Goal: Information Seeking & Learning: Find specific fact

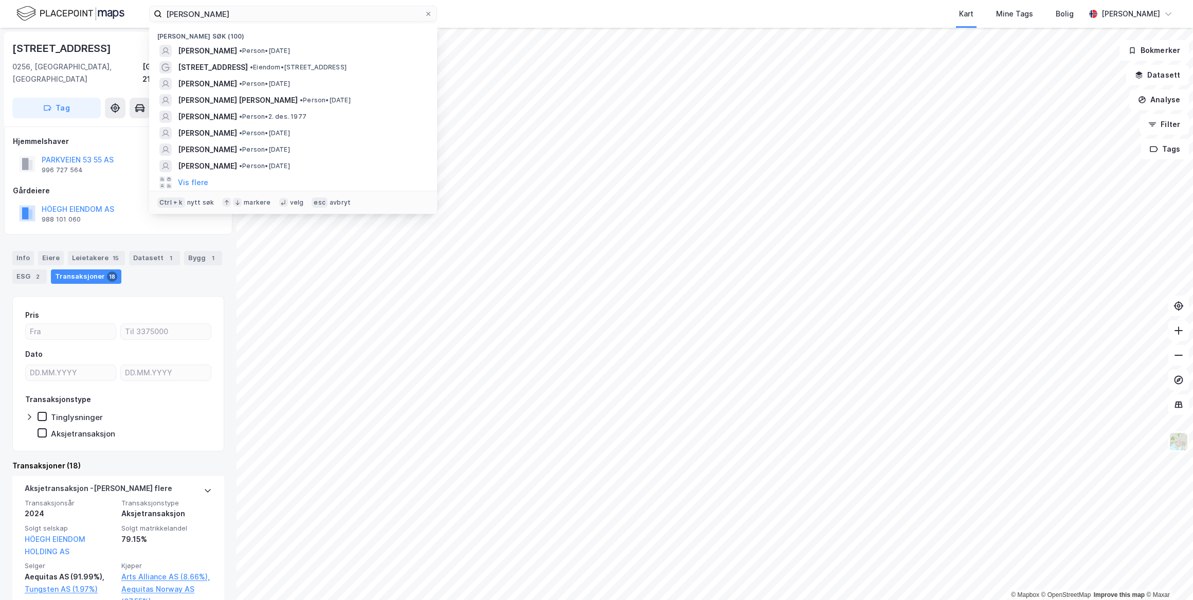
click at [148, 9] on div "[PERSON_NAME] Nylige søk (100) [PERSON_NAME] • Person • [DATE] [GEOGRAPHIC_DATA…" at bounding box center [596, 14] width 1193 height 28
type input "[PERSON_NAME]"
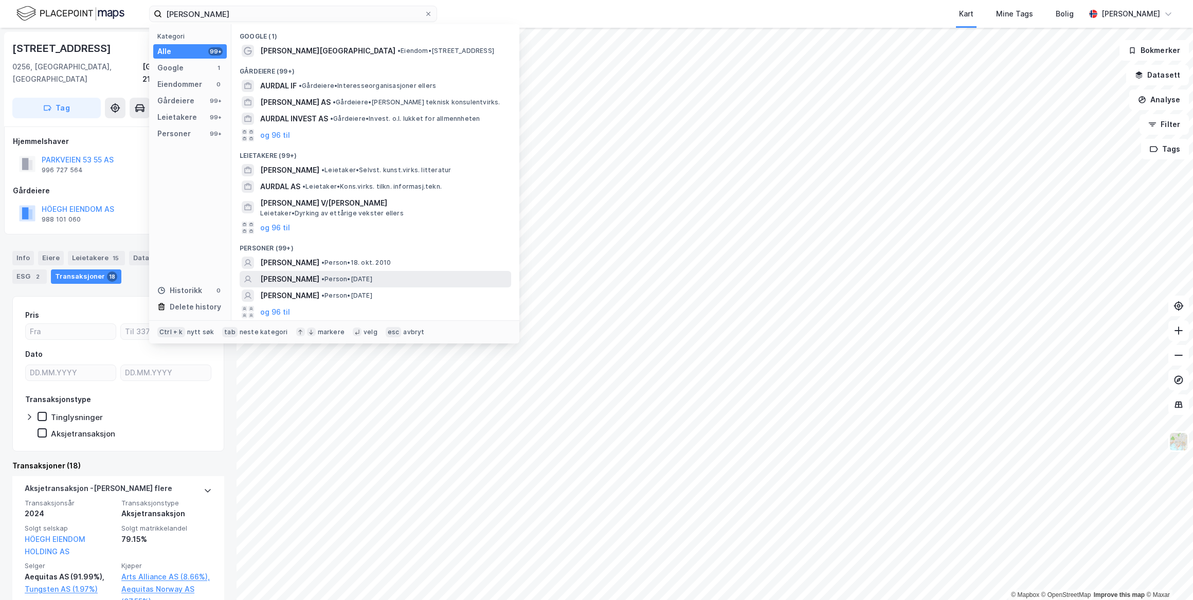
click at [295, 274] on span "[PERSON_NAME]" at bounding box center [289, 279] width 59 height 12
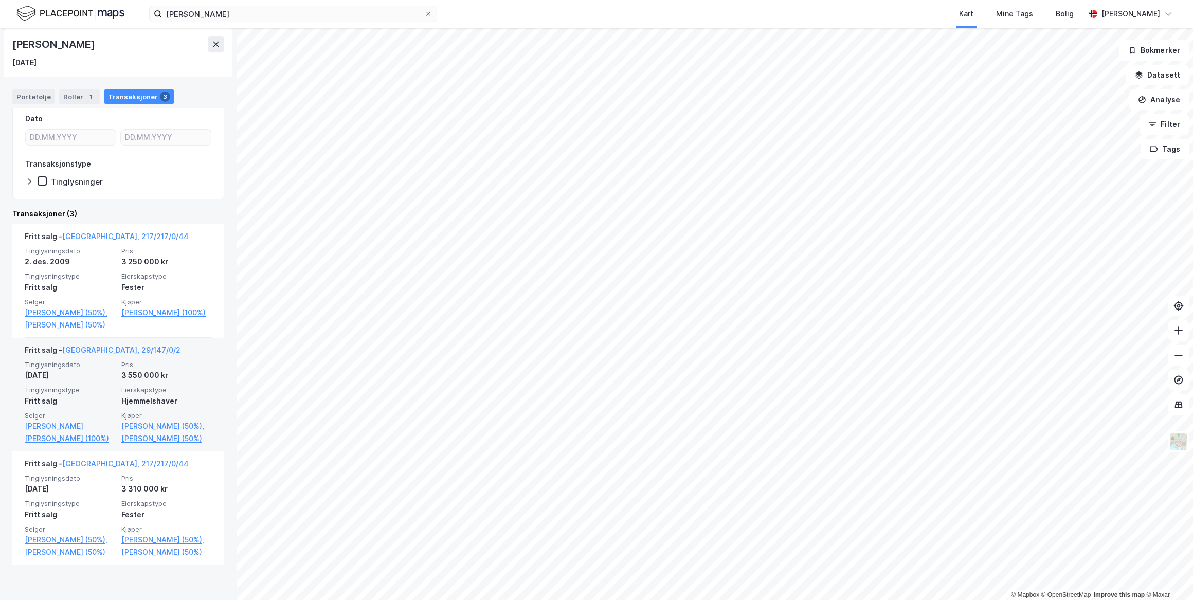
scroll to position [132, 0]
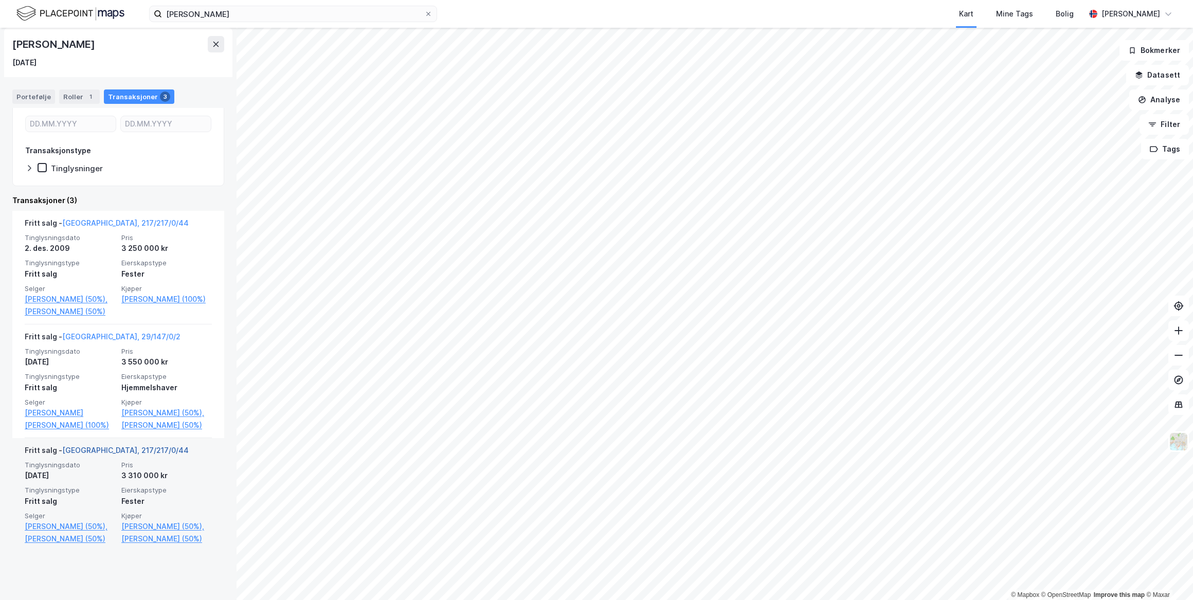
click at [102, 454] on link "[GEOGRAPHIC_DATA], 217/217/0/44" at bounding box center [125, 450] width 126 height 9
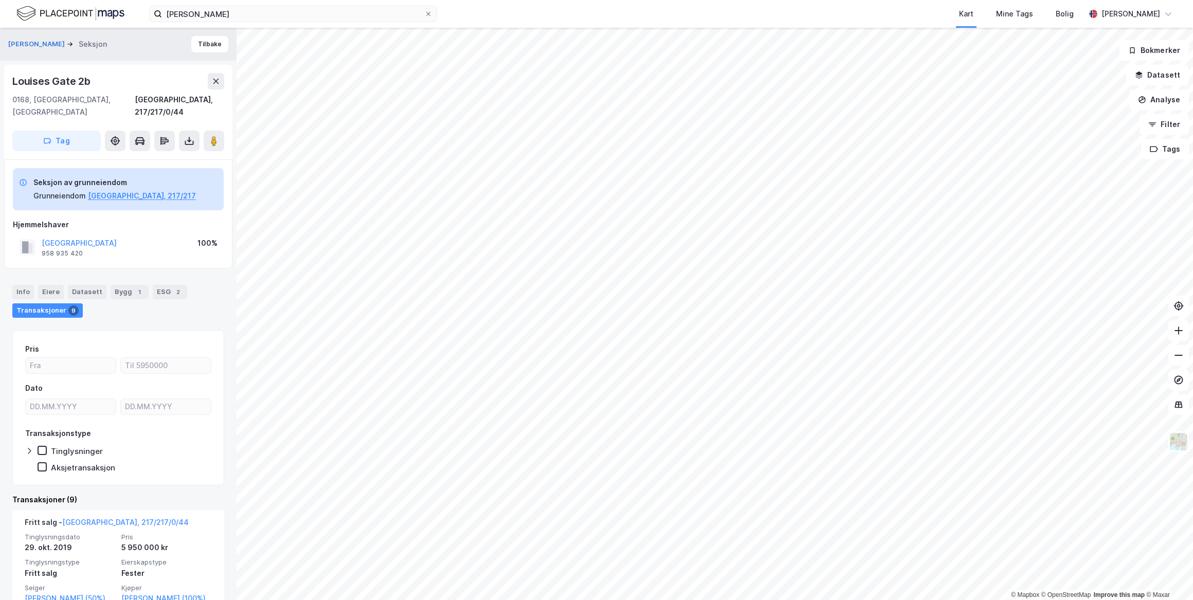
scroll to position [981, 0]
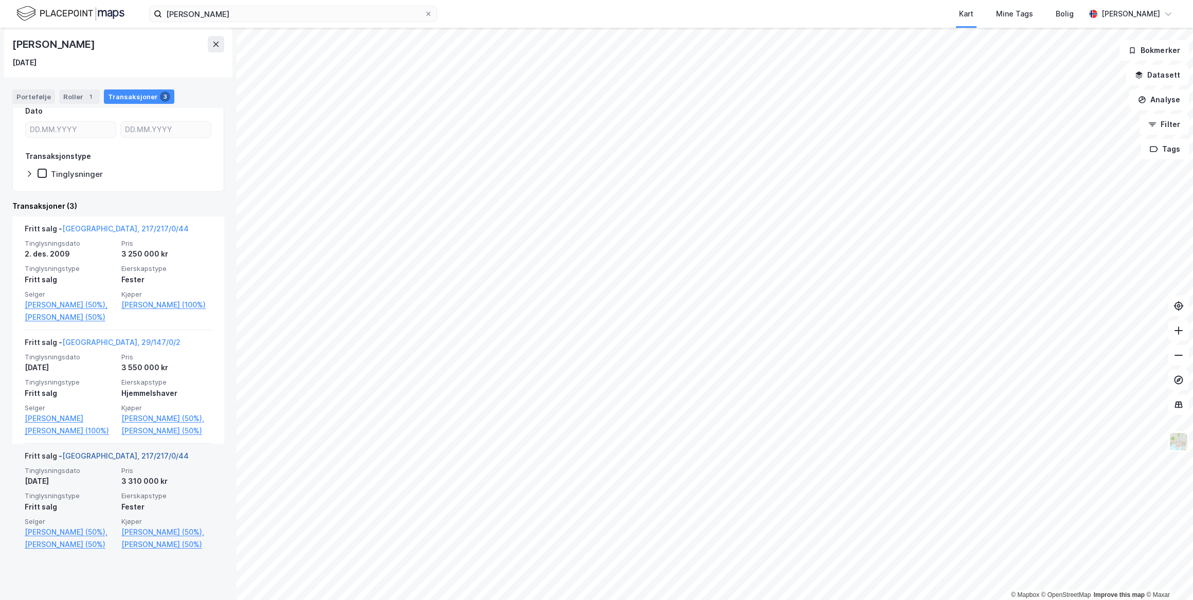
scroll to position [132, 0]
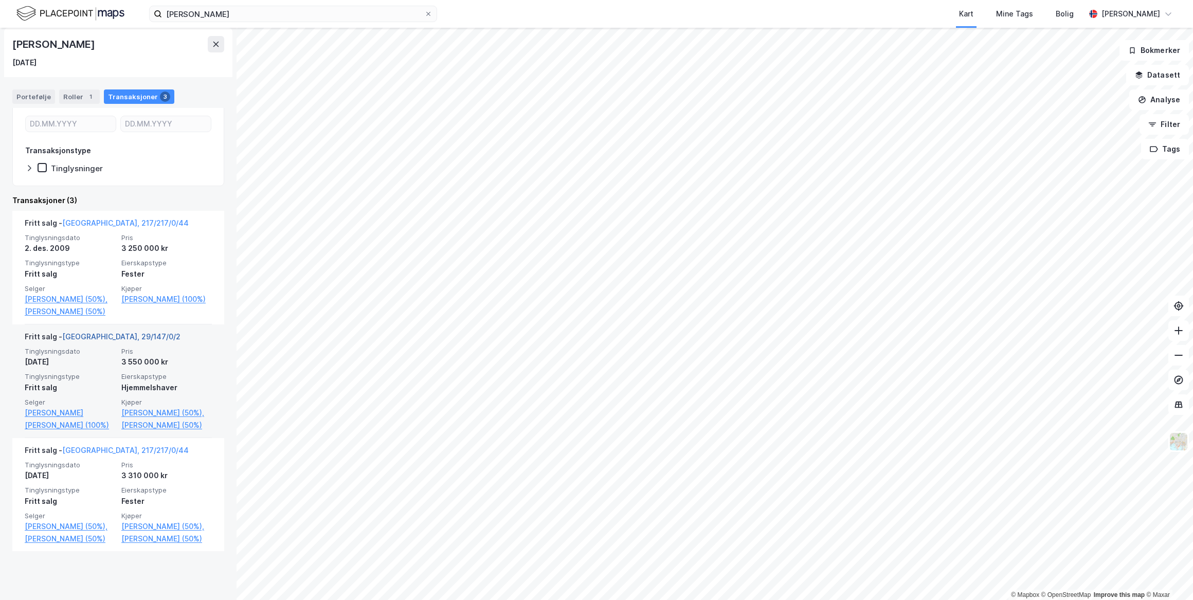
click at [100, 341] on link "[GEOGRAPHIC_DATA], 29/147/0/2" at bounding box center [121, 336] width 118 height 9
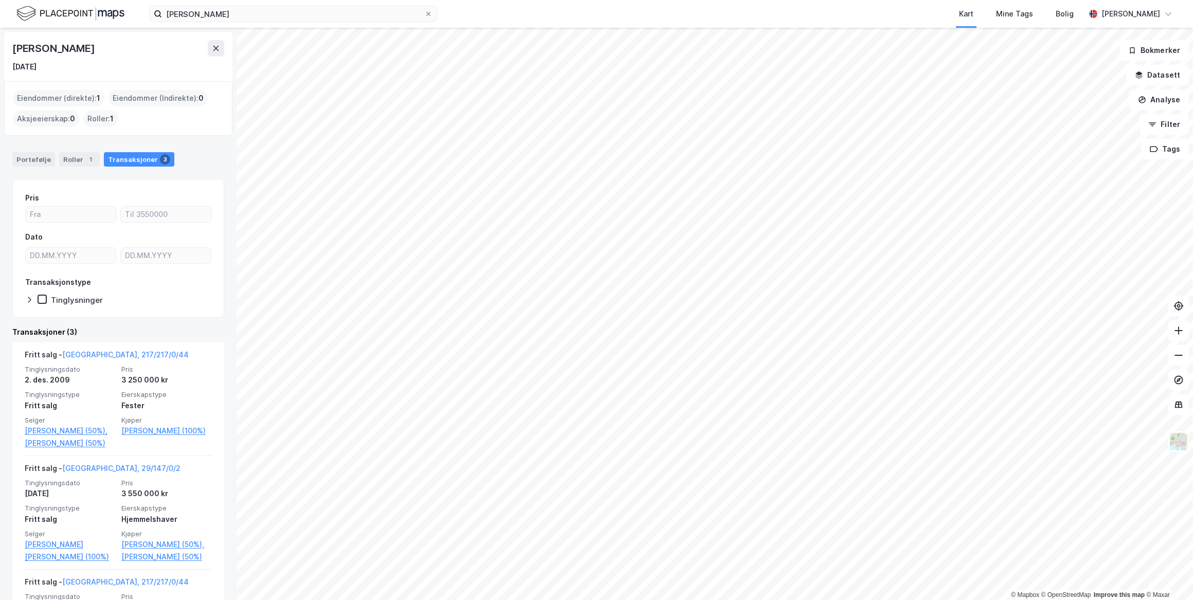
scroll to position [132, 0]
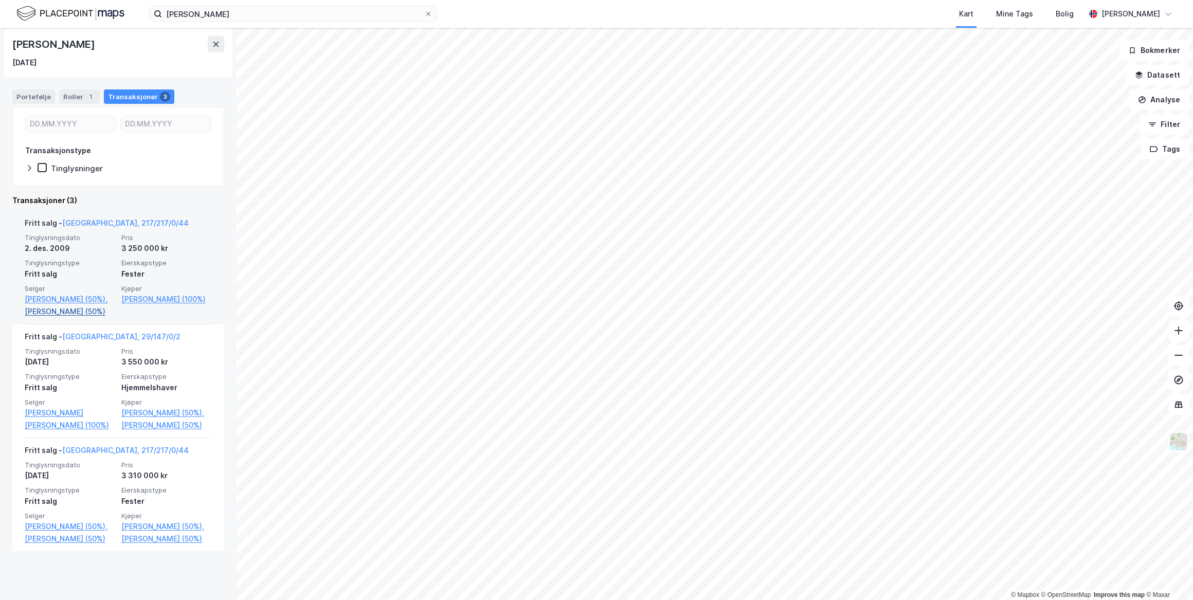
click at [42, 313] on link "[PERSON_NAME] (50%)" at bounding box center [70, 311] width 90 height 12
click at [43, 312] on link "[PERSON_NAME] (50%)" at bounding box center [70, 311] width 90 height 12
drag, startPoint x: 117, startPoint y: 42, endPoint x: 15, endPoint y: 40, distance: 101.8
click at [15, 40] on div "[PERSON_NAME]" at bounding box center [54, 44] width 84 height 16
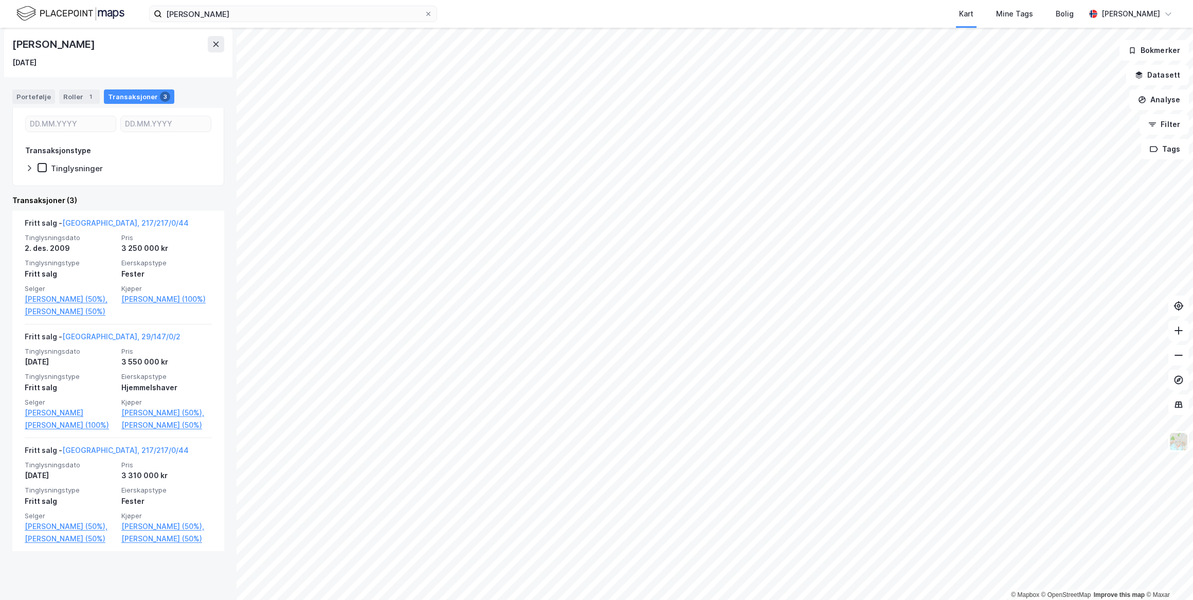
copy div "[PERSON_NAME]"
